Goal: Transaction & Acquisition: Purchase product/service

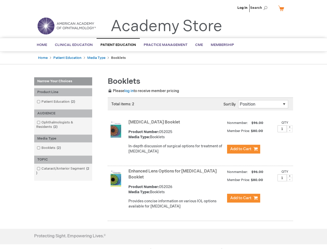
click at [261, 8] on span "Search" at bounding box center [260, 8] width 20 height 10
click at [63, 92] on div "Product Line" at bounding box center [63, 92] width 58 height 8
click at [63, 113] on div "AUDIENCE" at bounding box center [63, 113] width 58 height 8
click at [63, 138] on div "Media Type" at bounding box center [63, 139] width 58 height 8
click at [63, 159] on div "TOPIC" at bounding box center [63, 160] width 58 height 8
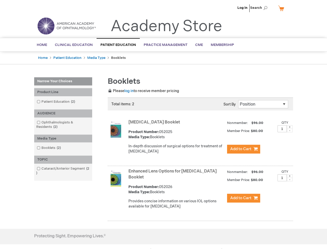
click at [290, 127] on span at bounding box center [290, 127] width 6 height 4
click at [290, 130] on span at bounding box center [290, 131] width 6 height 4
type input "1"
click at [290, 176] on span at bounding box center [290, 176] width 6 height 4
click at [290, 179] on span at bounding box center [290, 180] width 6 height 4
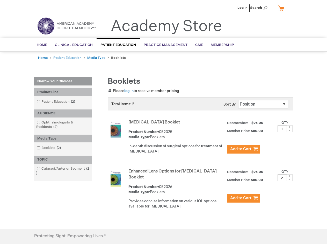
type input "1"
